Goal: Obtain resource: Obtain resource

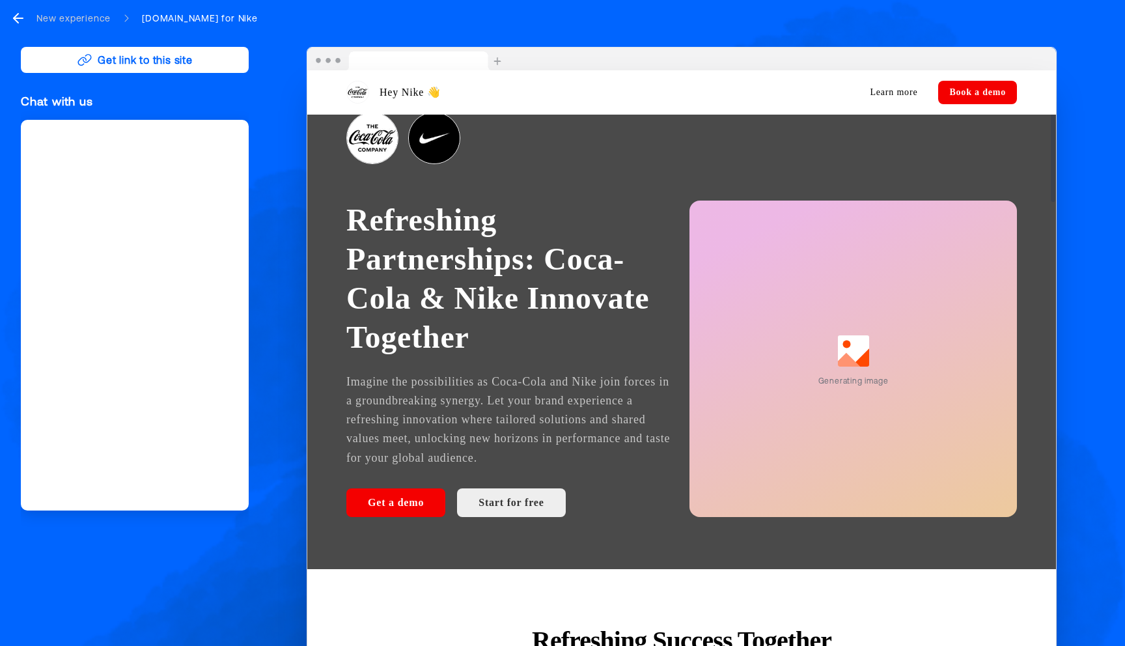
scroll to position [61, 0]
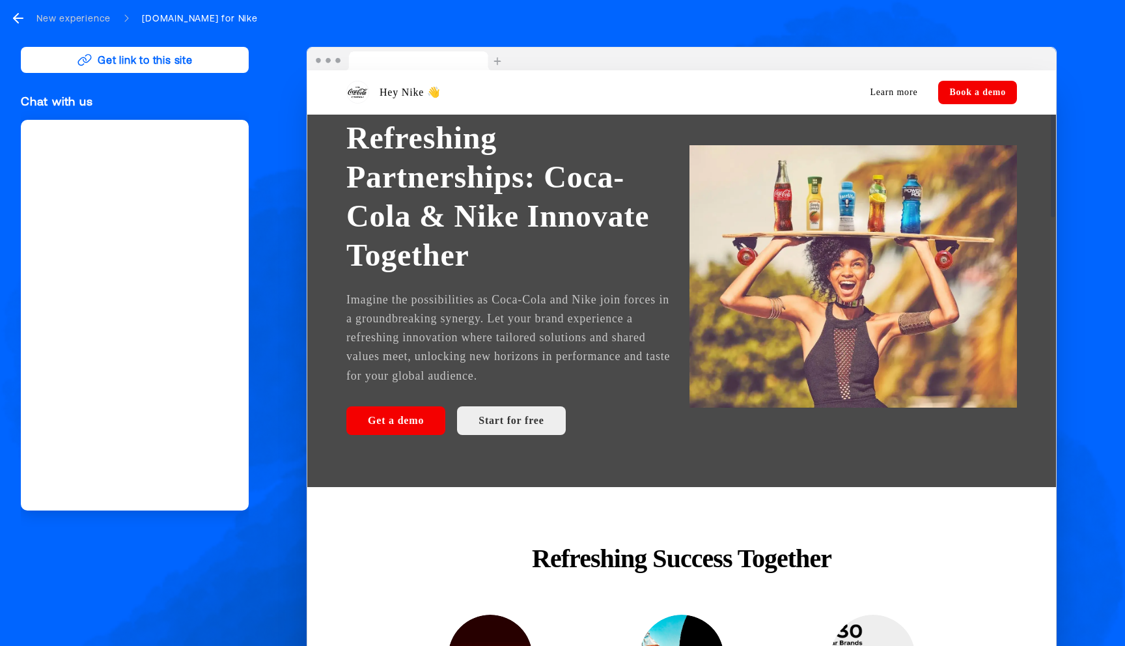
scroll to position [150, 0]
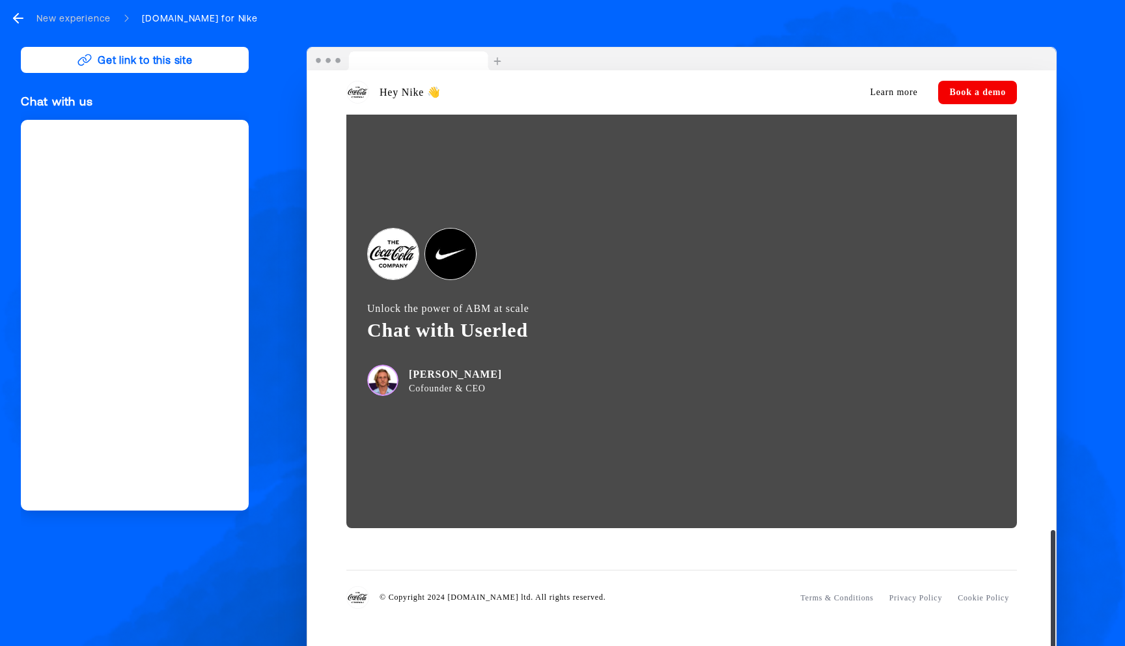
scroll to position [2345, 0]
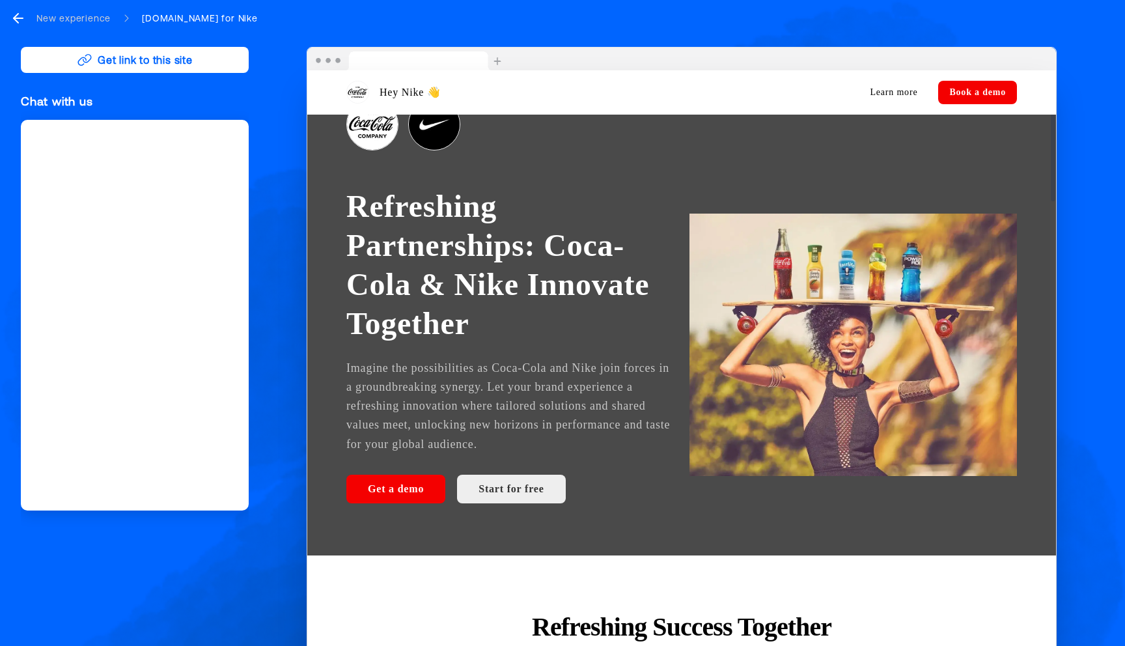
scroll to position [0, 0]
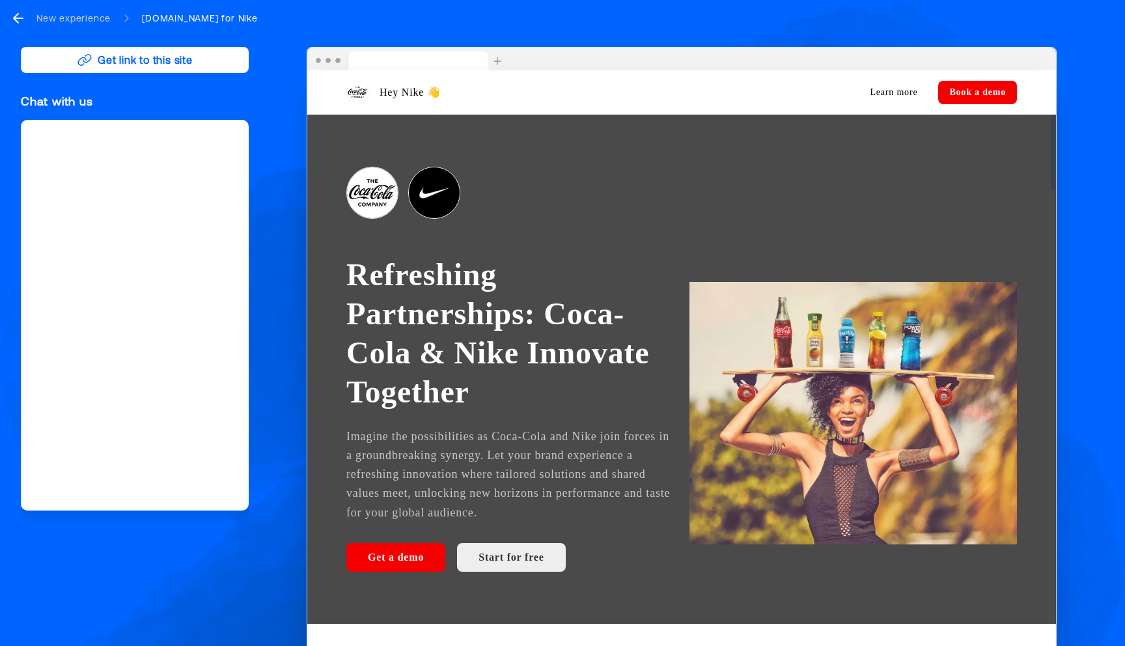
drag, startPoint x: 629, startPoint y: 456, endPoint x: 692, endPoint y: 514, distance: 85.2
drag, startPoint x: 692, startPoint y: 514, endPoint x: 439, endPoint y: 260, distance: 358.1
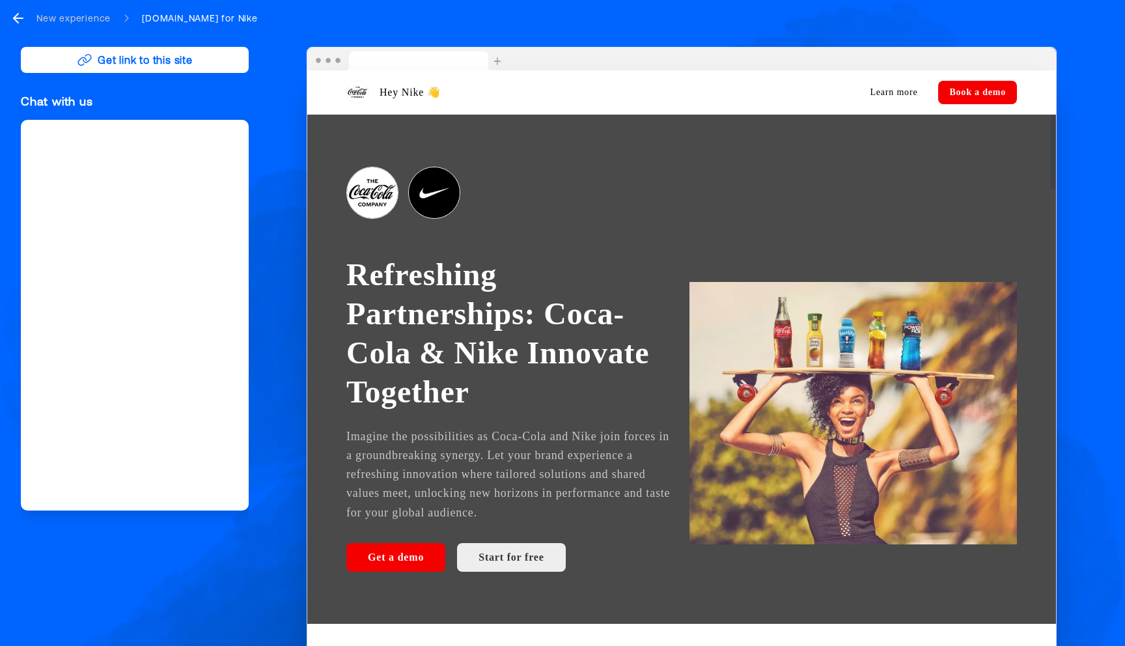
click at [148, 64] on button "Get link to this site" at bounding box center [135, 60] width 228 height 26
